Goal: Task Accomplishment & Management: Use online tool/utility

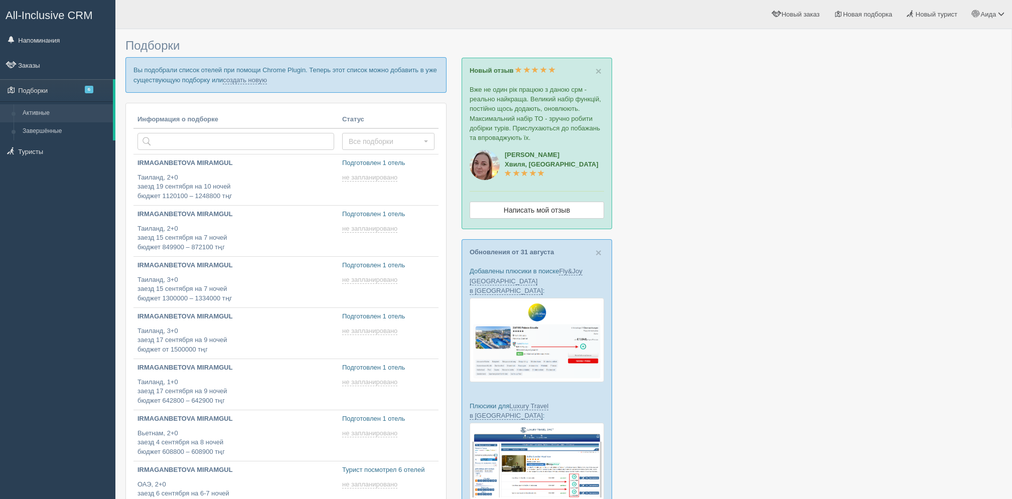
click at [251, 87] on p "Вы подобрали список отелей при помощи Chrome Plugin. Теперь этот список можно д…" at bounding box center [285, 74] width 321 height 35
click at [250, 77] on link "создать новую" at bounding box center [245, 80] width 44 height 8
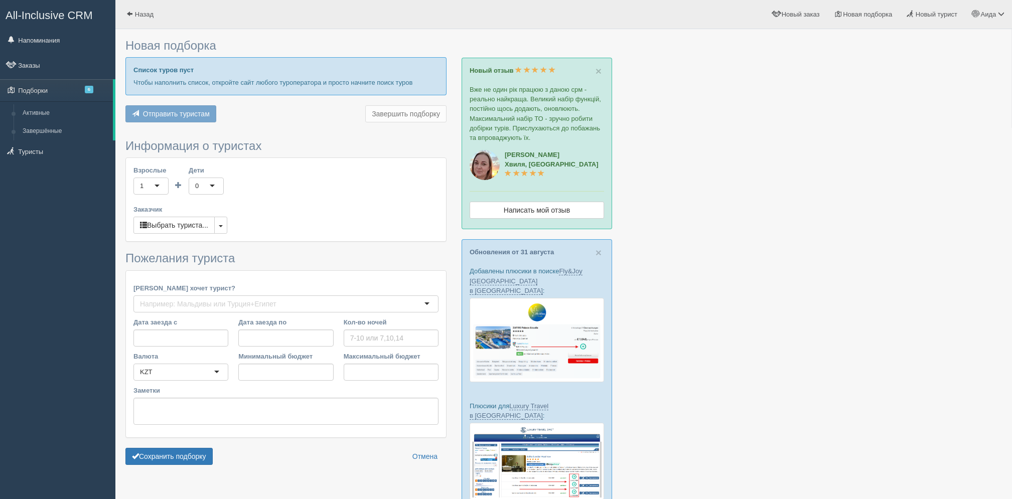
type input "6-7"
type input "519500"
type input "640200"
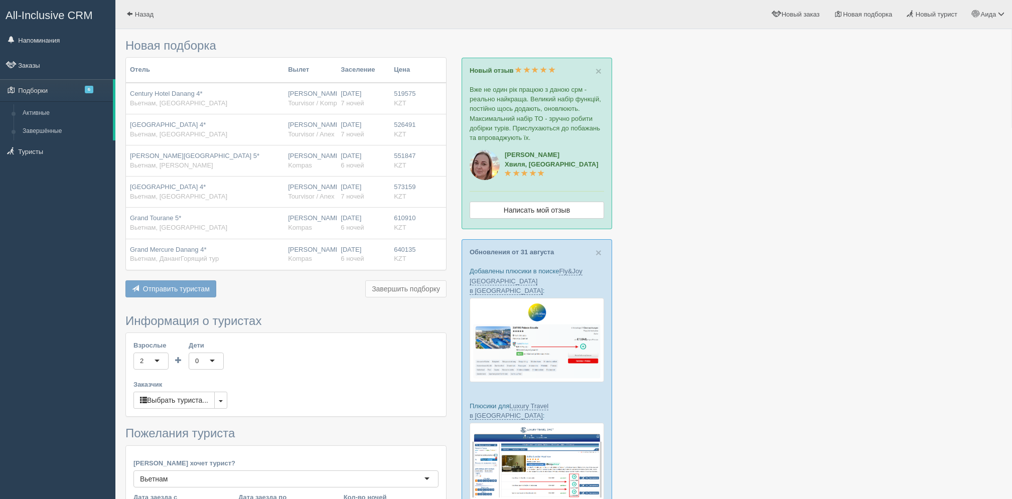
click at [466, 147] on div "× Новый отзыв Вже не один рік працюю з даною срм - реально найкраща. Великий на…" at bounding box center [537, 144] width 151 height 172
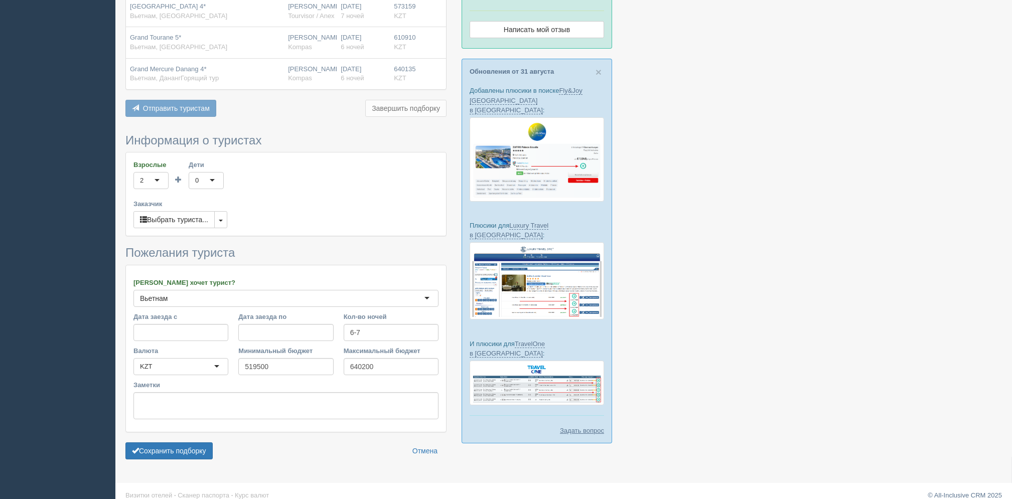
scroll to position [192, 0]
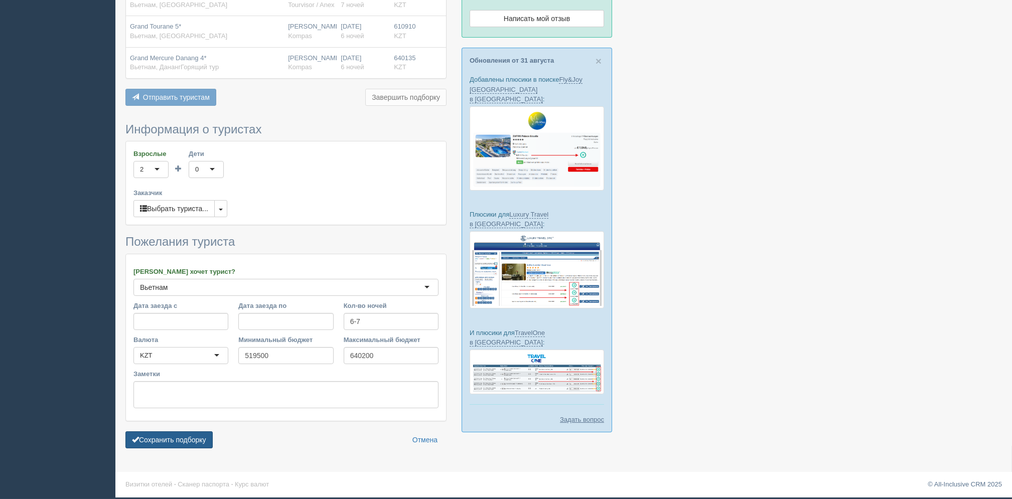
drag, startPoint x: 149, startPoint y: 444, endPoint x: 132, endPoint y: 440, distance: 17.0
click at [132, 440] on button "Сохранить подборку" at bounding box center [168, 440] width 87 height 17
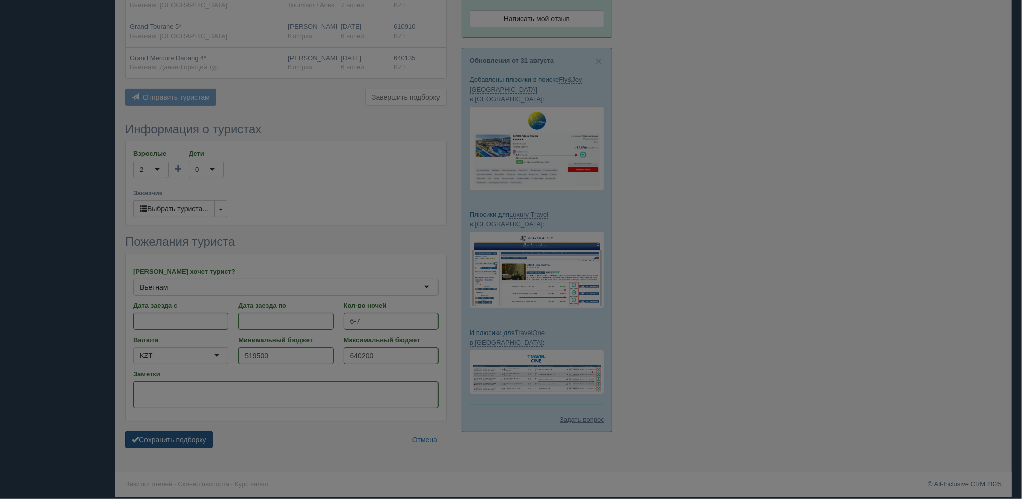
click at [132, 308] on body "All-Inclusive CRM Напоминания Заказы Подборки 6" at bounding box center [511, 57] width 1022 height 499
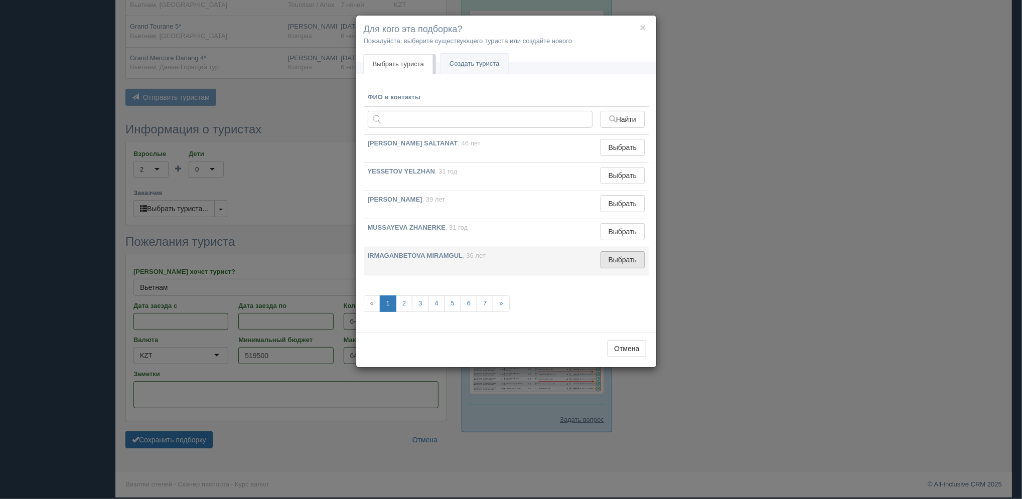
click at [633, 255] on button "Выбрать" at bounding box center [623, 259] width 44 height 17
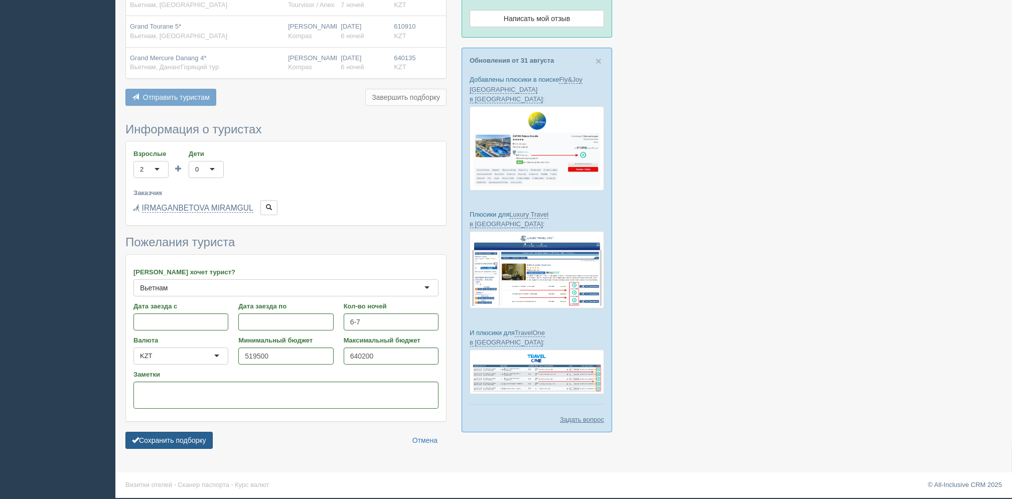
click at [161, 441] on button "Сохранить подборку" at bounding box center [168, 440] width 87 height 17
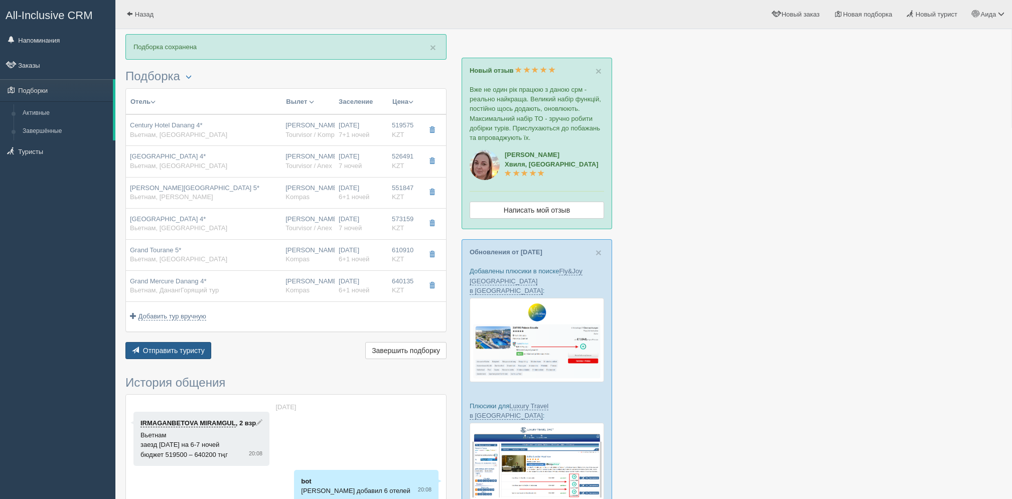
click at [199, 350] on span "Отправить туристу" at bounding box center [174, 351] width 62 height 8
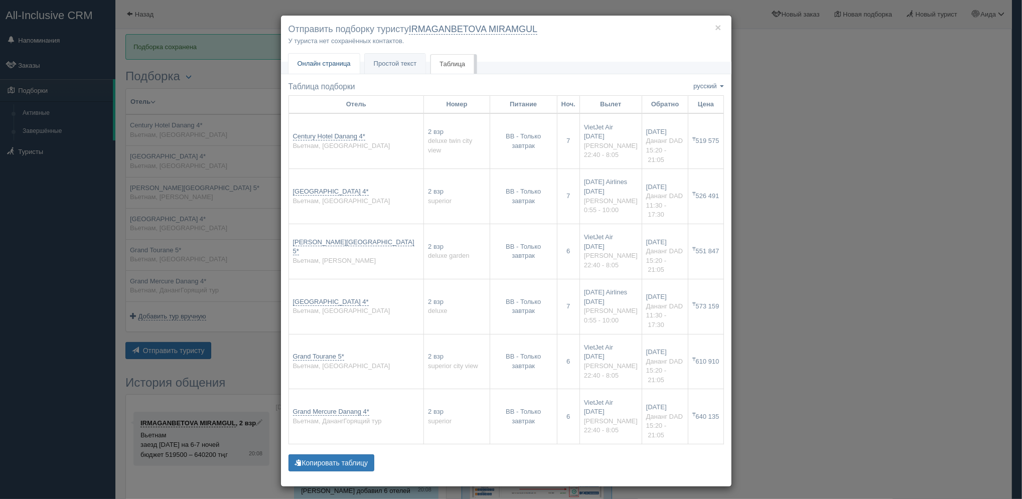
click at [340, 56] on link "Онлайн страница Онлайн" at bounding box center [324, 64] width 71 height 21
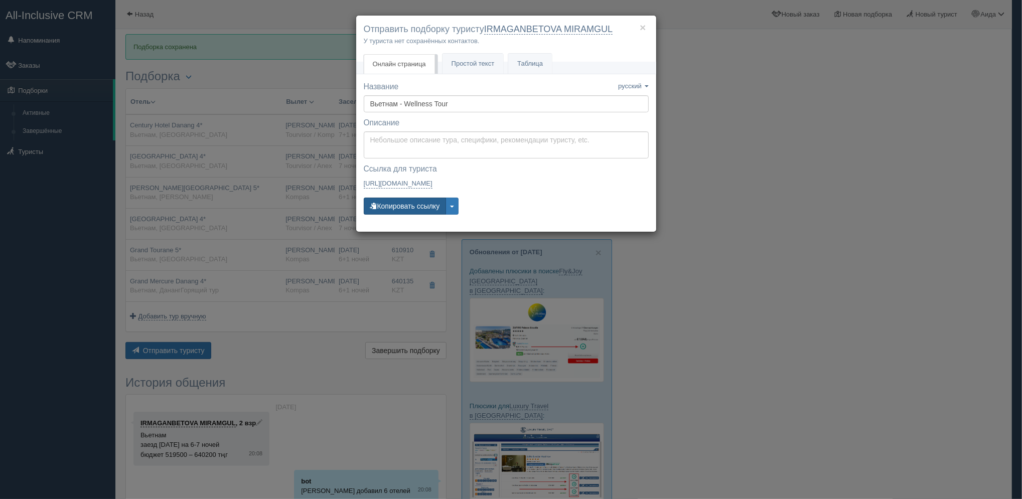
click at [405, 202] on button "Копировать ссылку" at bounding box center [405, 206] width 83 height 17
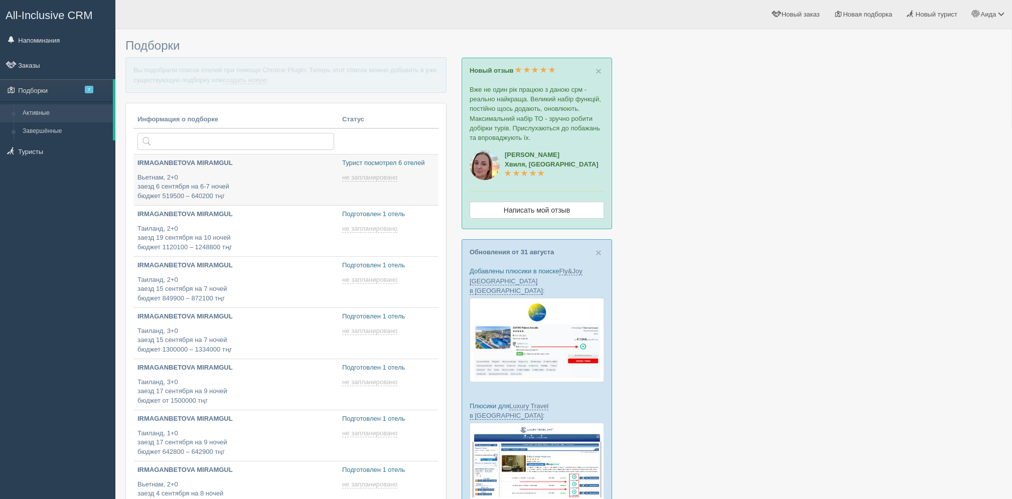
type input "2025-09-03 21:05"
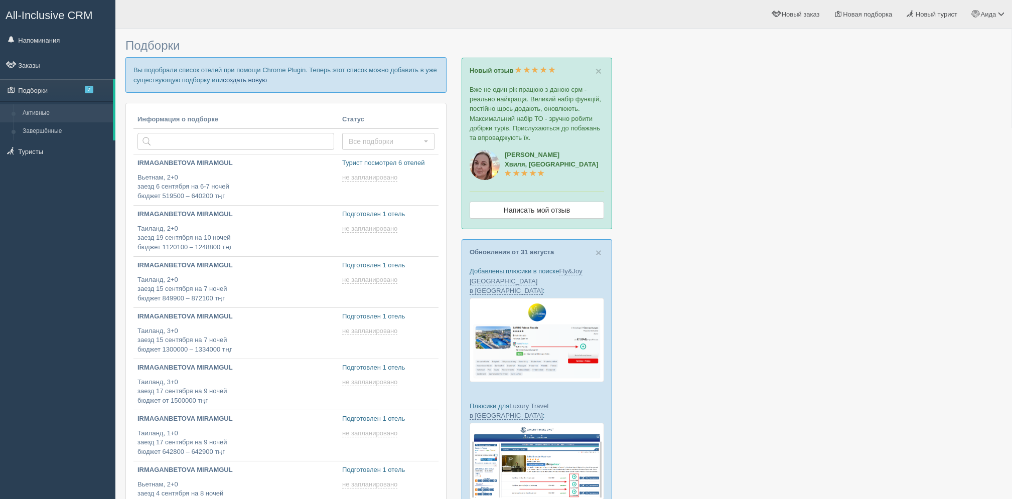
click at [237, 81] on link "создать новую" at bounding box center [245, 80] width 44 height 8
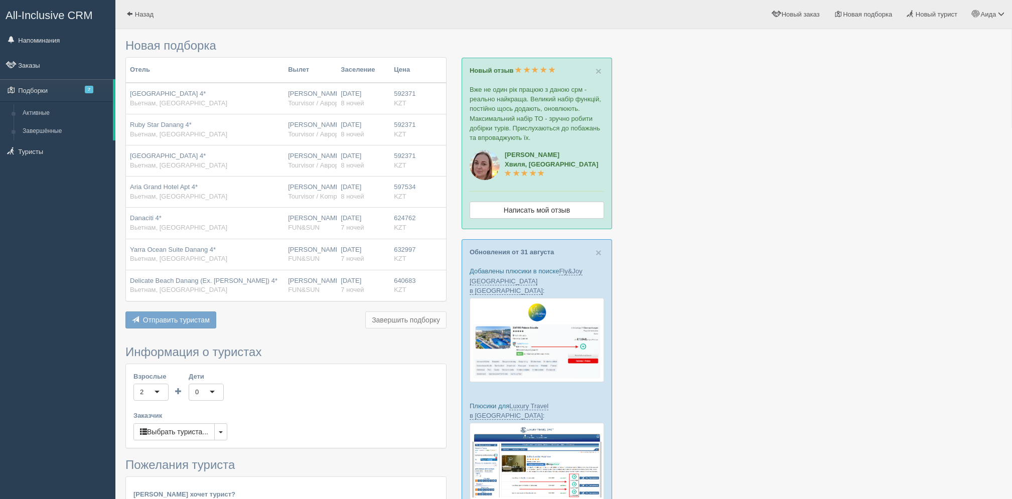
type input "7-8"
type input "592300"
type input "640700"
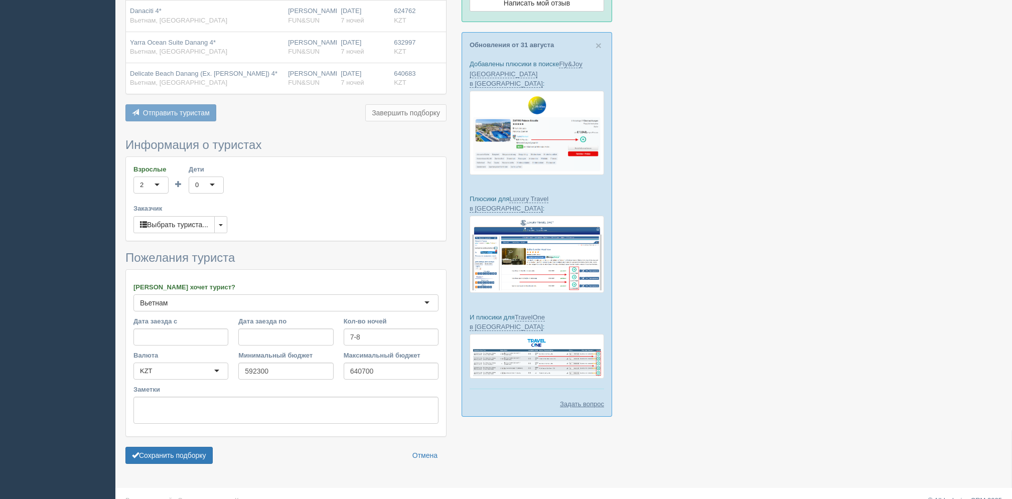
scroll to position [223, 0]
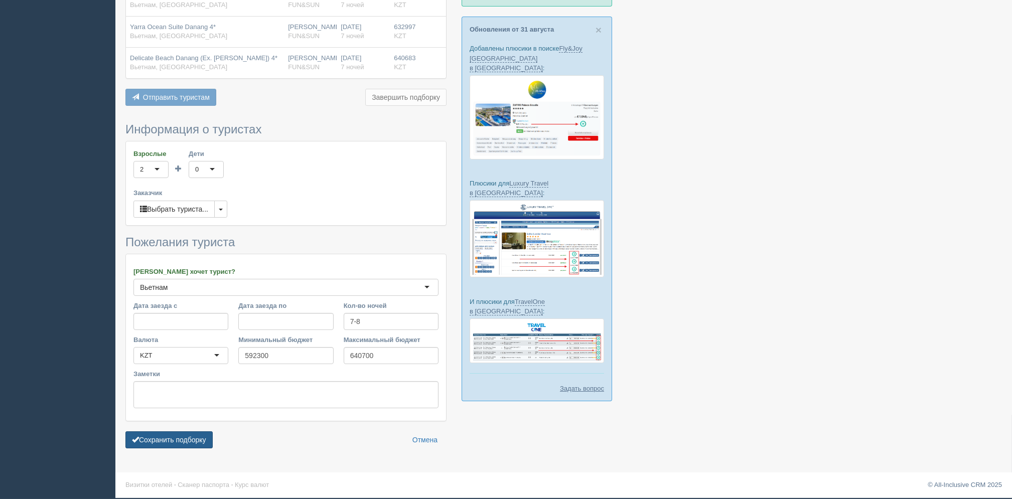
click at [169, 434] on button "Сохранить подборку" at bounding box center [168, 440] width 87 height 17
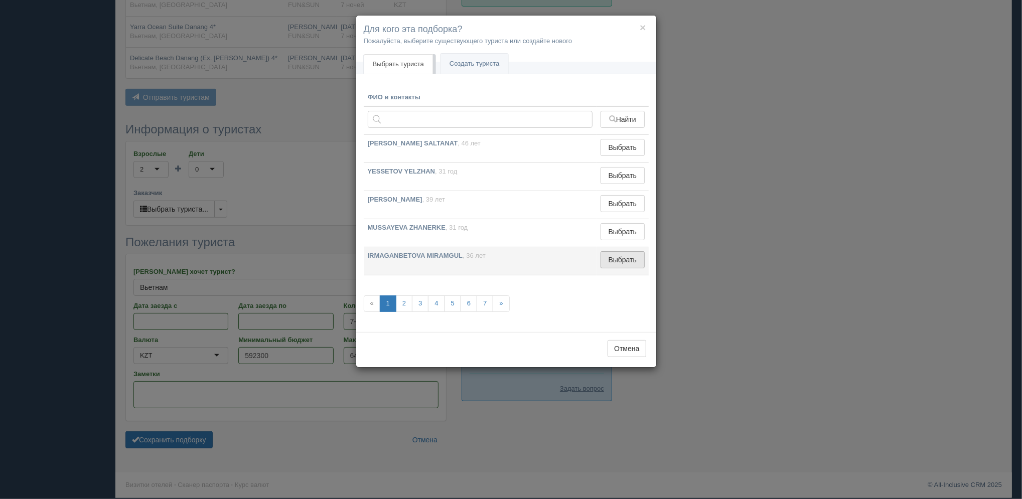
click at [623, 263] on button "Выбрать" at bounding box center [623, 259] width 44 height 17
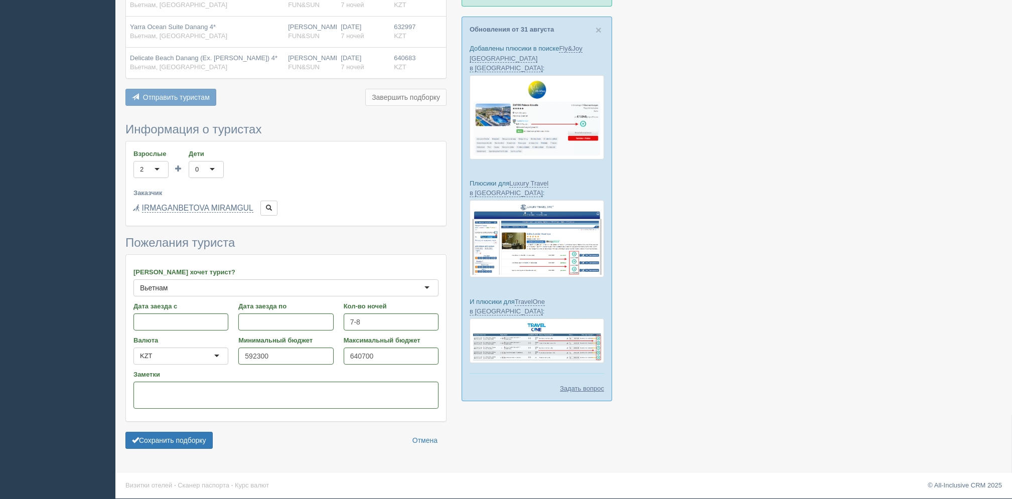
click at [187, 454] on form "Информация о туристах Взрослые 2 2 1 2 3 4 5 6 7 8 9 10 11 12 13 14 15 16 17 18…" at bounding box center [285, 288] width 321 height 331
click at [192, 447] on button "Сохранить подборку" at bounding box center [168, 440] width 87 height 17
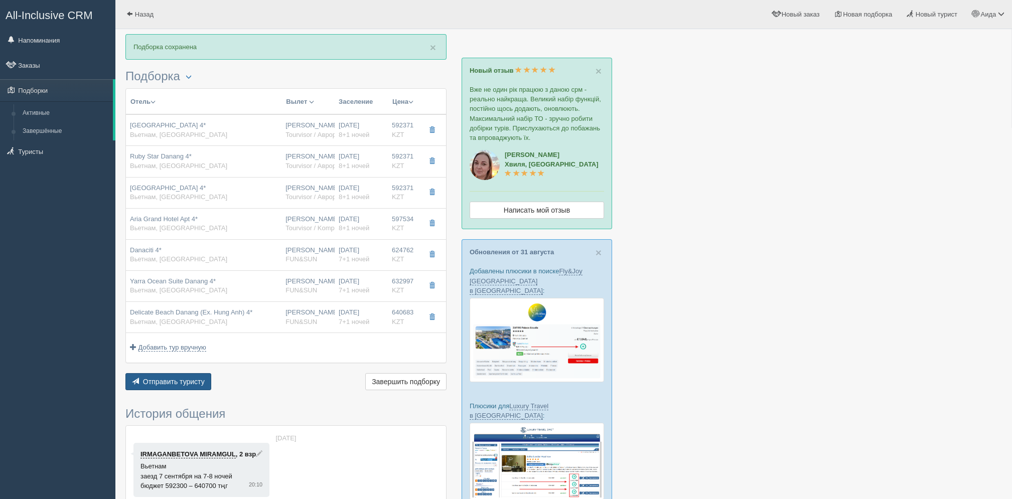
click at [161, 378] on span "Отправить туристу" at bounding box center [174, 382] width 62 height 8
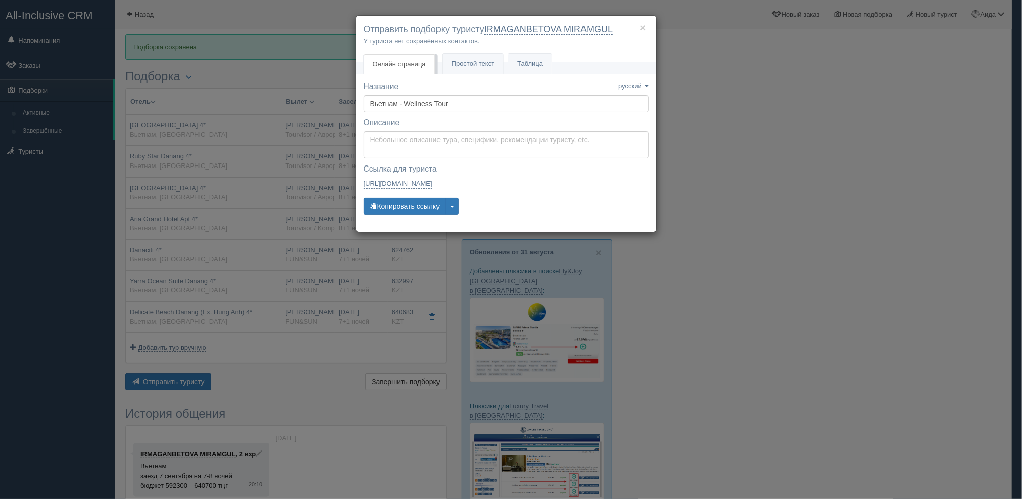
click at [398, 217] on div "Название Название сохранено русский english eesti latviešu polski українська ру…" at bounding box center [506, 152] width 285 height 143
click at [407, 207] on button "Копировать ссылку" at bounding box center [405, 206] width 83 height 17
